Goal: Transaction & Acquisition: Purchase product/service

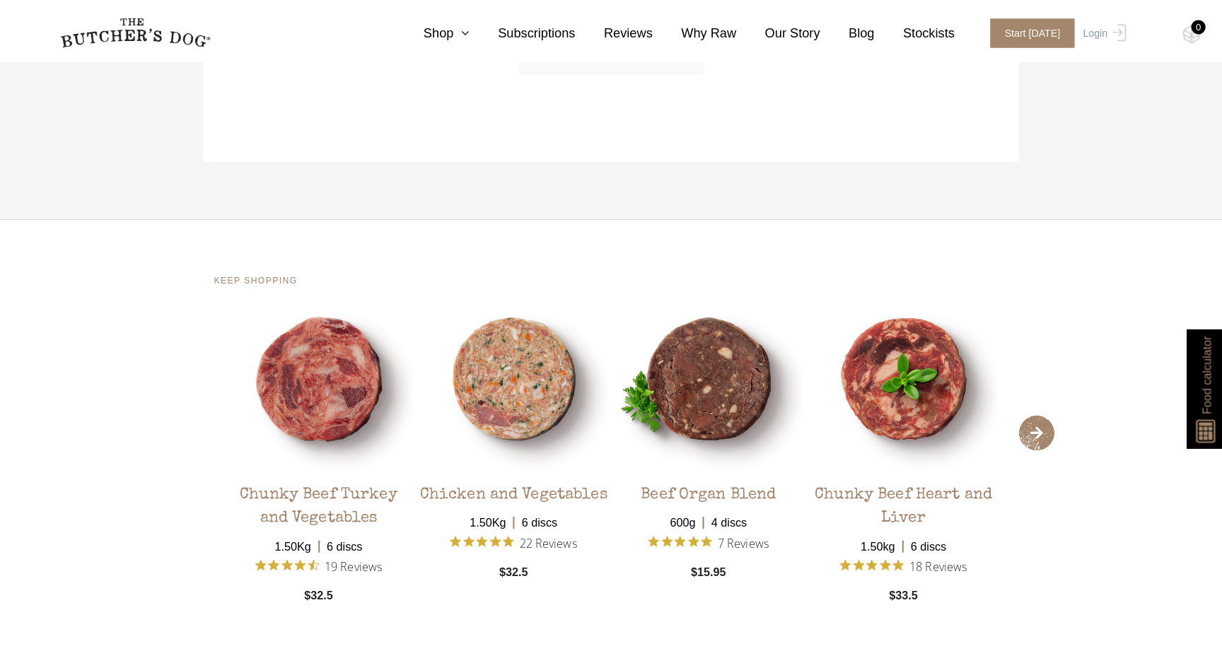
scroll to position [2281, 0]
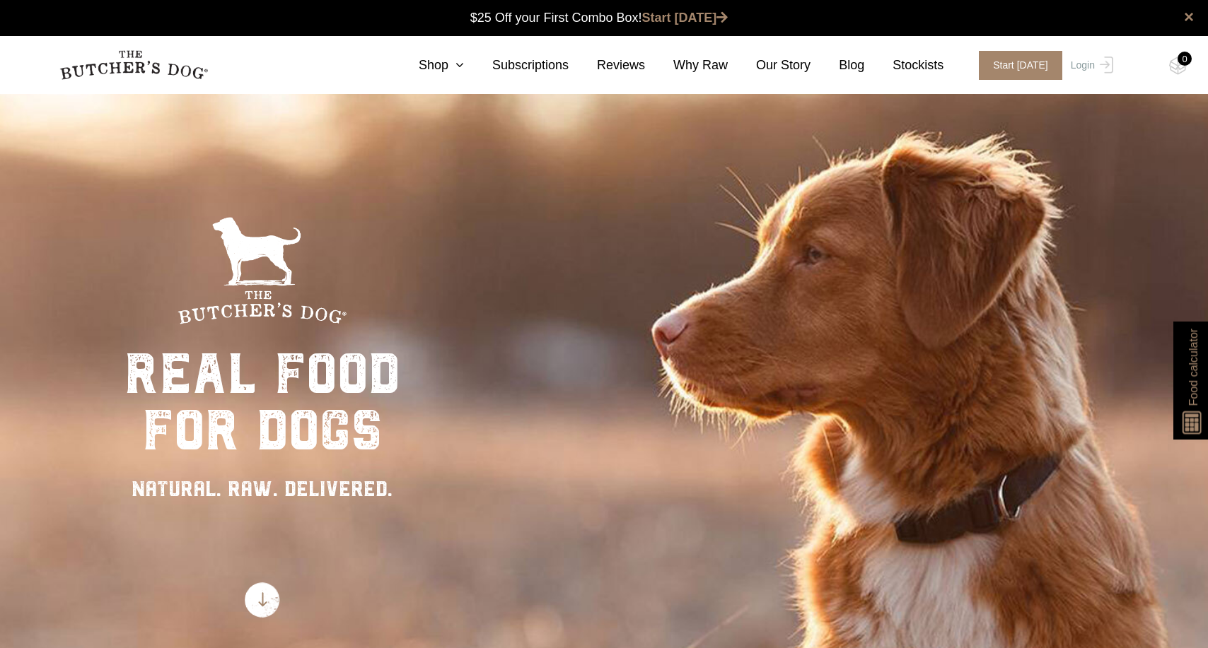
scroll to position [1, 0]
click at [463, 65] on icon at bounding box center [456, 65] width 16 height 13
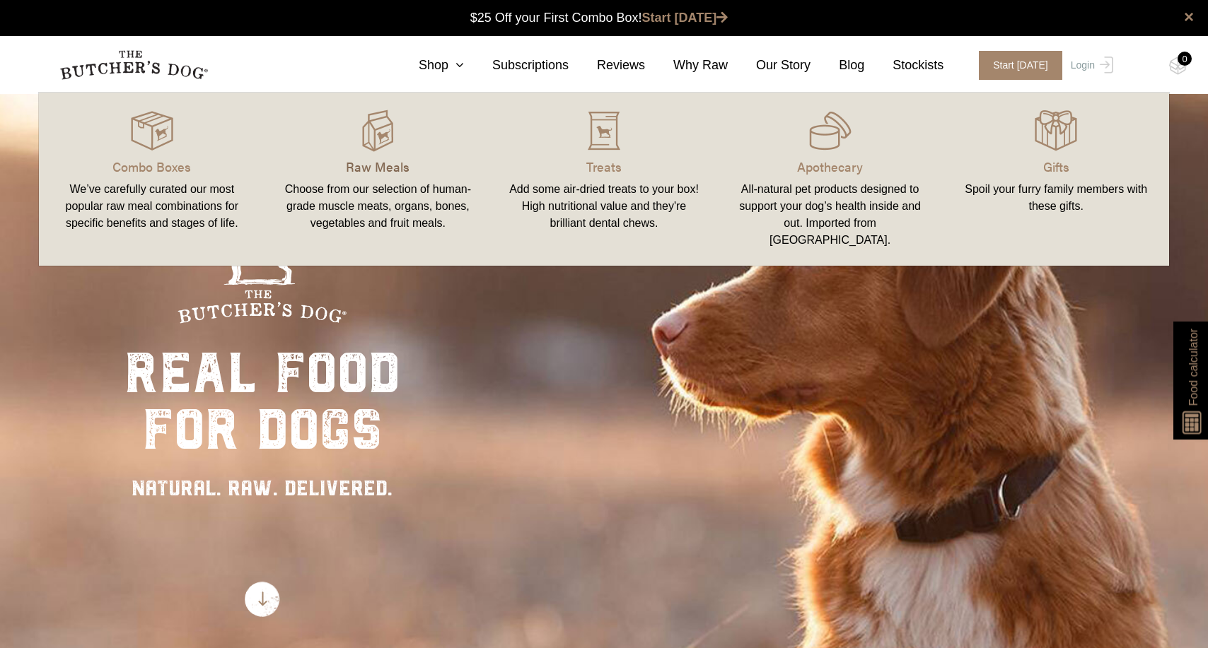
click at [385, 168] on p "Raw Meals" at bounding box center [378, 166] width 192 height 19
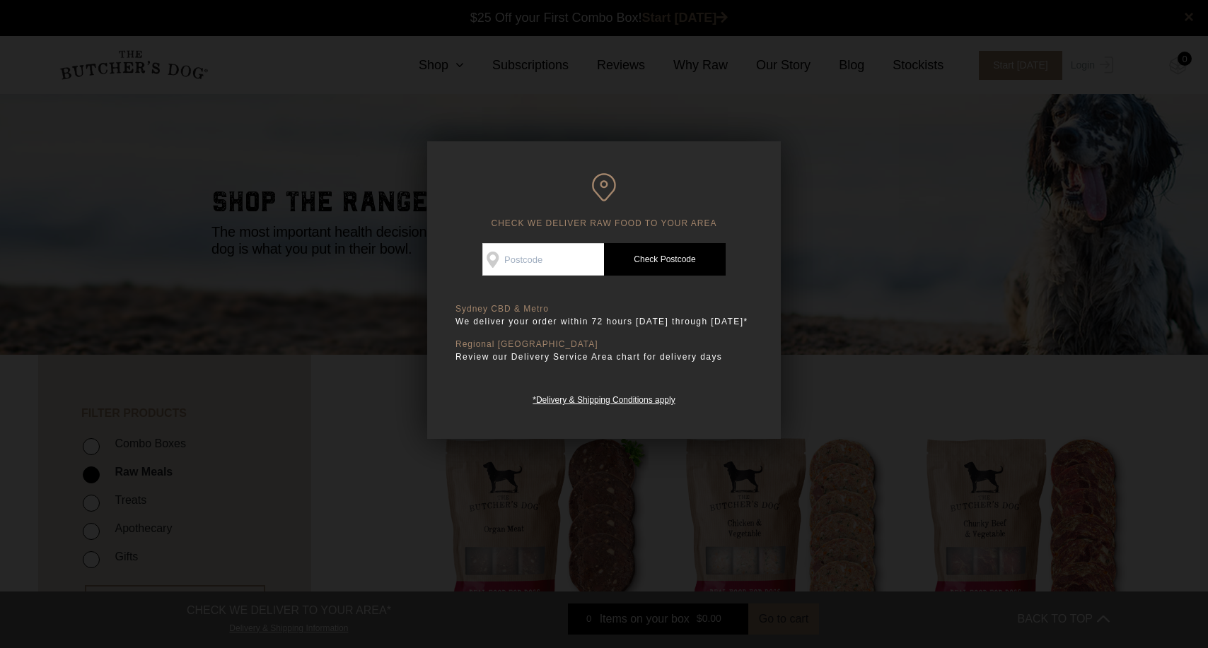
click at [839, 143] on div at bounding box center [604, 324] width 1208 height 648
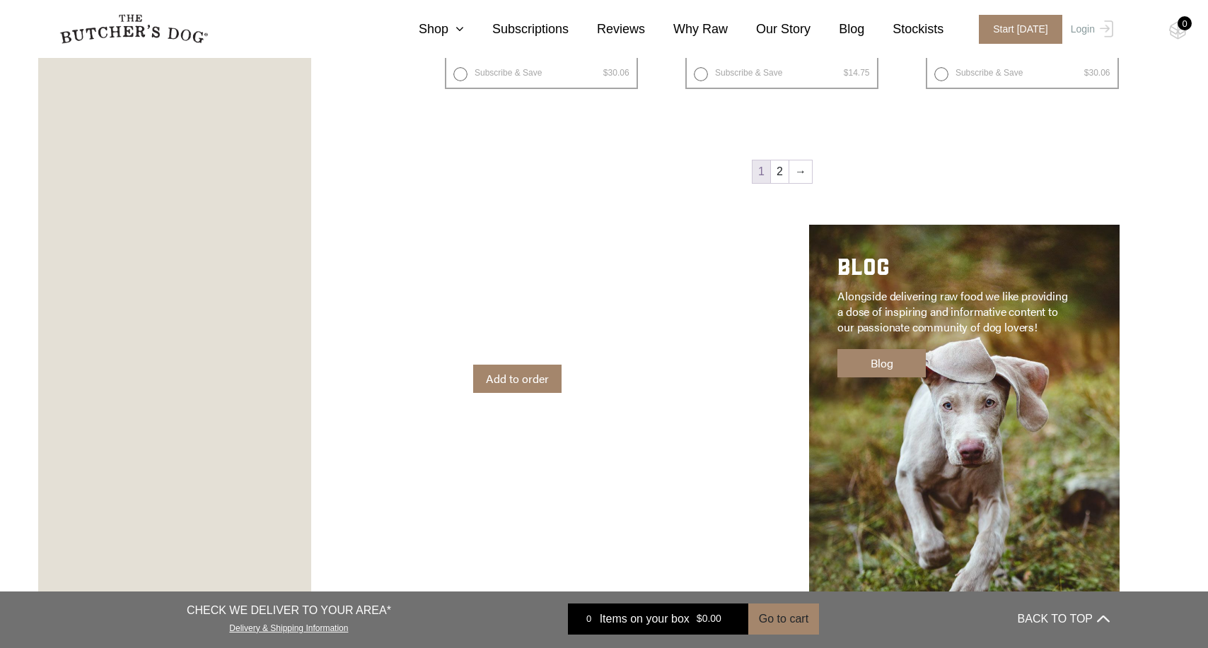
scroll to position [2258, 0]
